Goal: Task Accomplishment & Management: Manage account settings

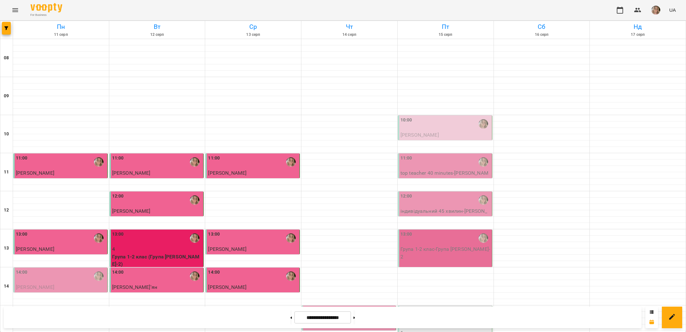
scroll to position [151, 0]
click at [78, 269] on div "14:00" at bounding box center [61, 276] width 90 height 15
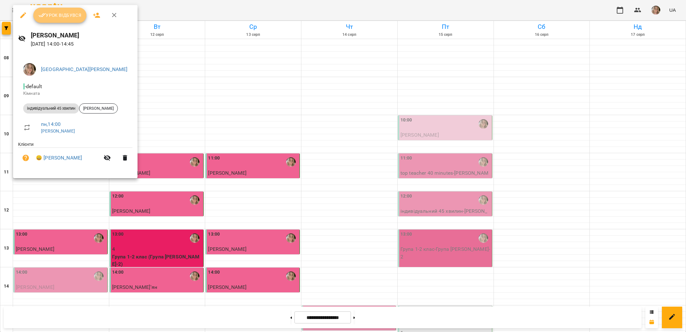
click at [66, 17] on span "Урок відбувся" at bounding box center [59, 15] width 43 height 8
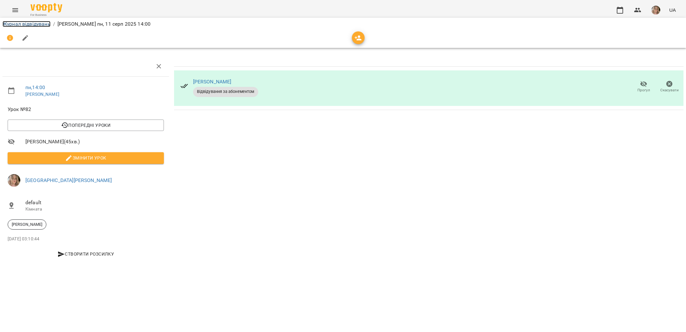
click at [43, 25] on link "Журнал відвідувань" at bounding box center [27, 24] width 48 height 6
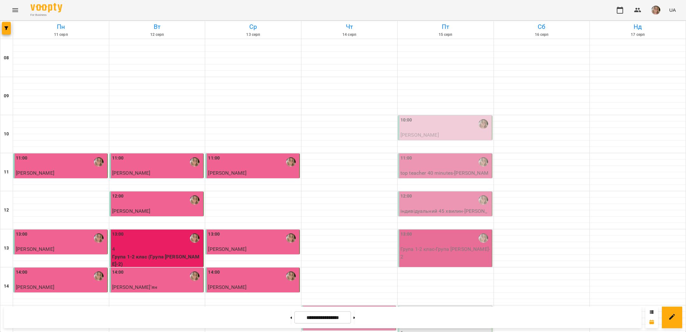
scroll to position [215, 0]
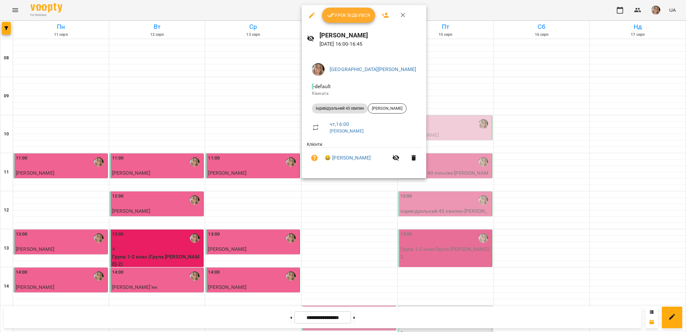
click at [339, 12] on span "Урок відбувся" at bounding box center [348, 15] width 43 height 8
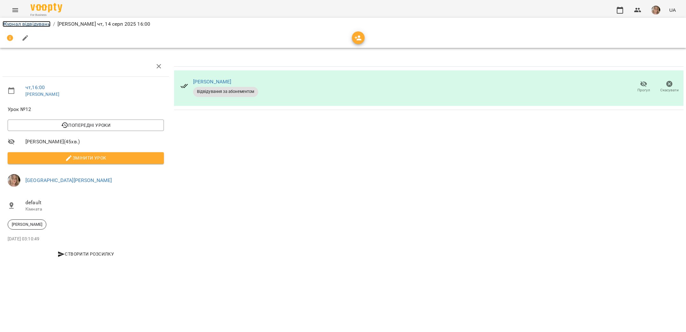
click at [36, 23] on link "Журнал відвідувань" at bounding box center [27, 24] width 48 height 6
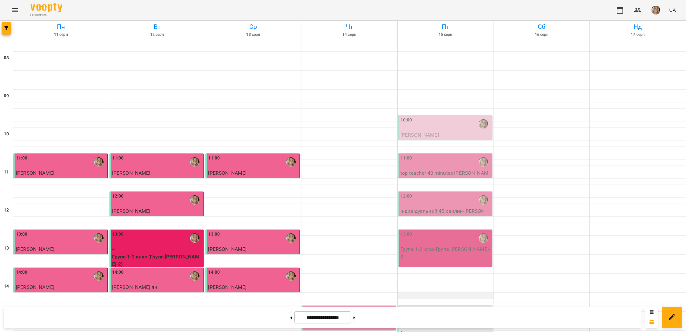
scroll to position [101, 0]
